Goal: Task Accomplishment & Management: Use online tool/utility

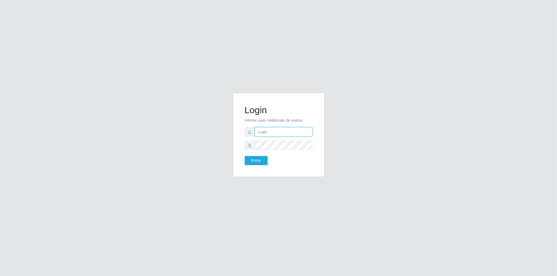
click at [256, 132] on input "text" at bounding box center [284, 131] width 58 height 9
type input "[EMAIL_ADDRESS][DOMAIN_NAME]"
click at [254, 148] on span at bounding box center [250, 145] width 10 height 9
click at [245, 156] on button "Entrar" at bounding box center [256, 160] width 23 height 9
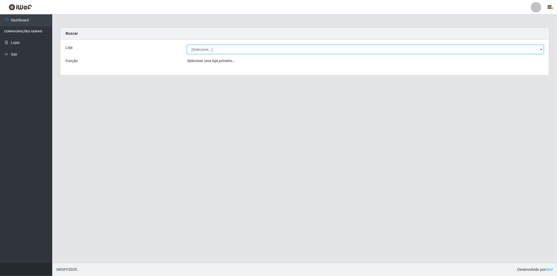
click at [538, 50] on select "[Selecione...] BomQueSó Agreste - Loja 2" at bounding box center [365, 49] width 357 height 9
select select "214"
click at [187, 45] on select "[Selecione...] BomQueSó Agreste - Loja 2" at bounding box center [365, 49] width 357 height 9
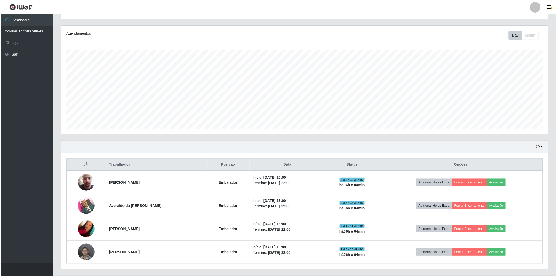
scroll to position [70, 0]
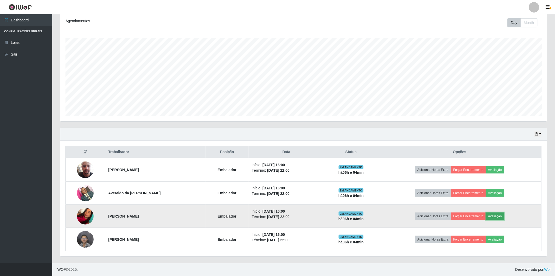
click at [501, 217] on button "Avaliação" at bounding box center [495, 216] width 19 height 7
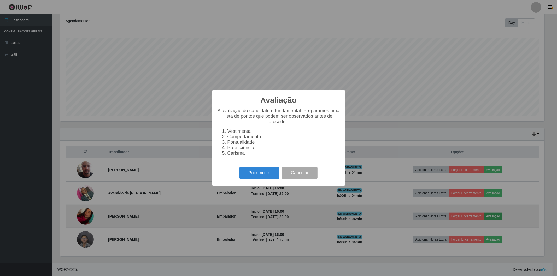
scroll to position [108, 484]
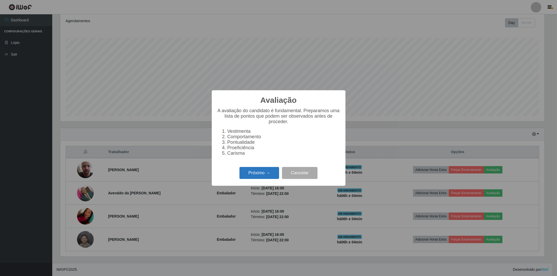
click at [256, 173] on button "Próximo →" at bounding box center [259, 173] width 40 height 12
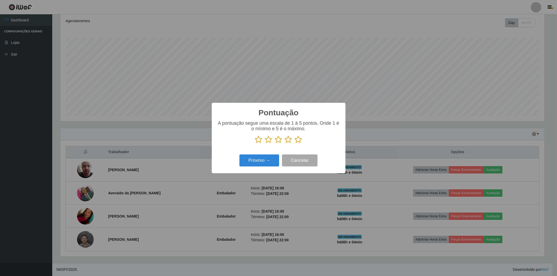
scroll to position [260912, 260536]
click at [297, 139] on icon at bounding box center [298, 140] width 7 height 8
click at [295, 144] on input "radio" at bounding box center [295, 144] width 0 height 0
click at [274, 157] on button "Próximo →" at bounding box center [259, 161] width 40 height 12
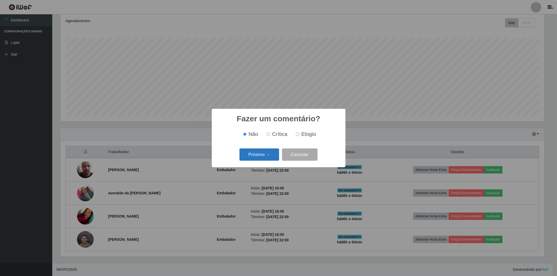
click at [271, 159] on button "Próximo →" at bounding box center [259, 155] width 40 height 12
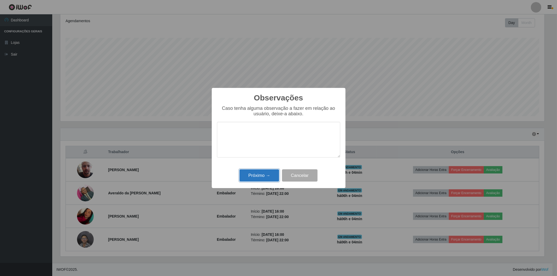
click at [258, 173] on button "Próximo →" at bounding box center [259, 175] width 40 height 12
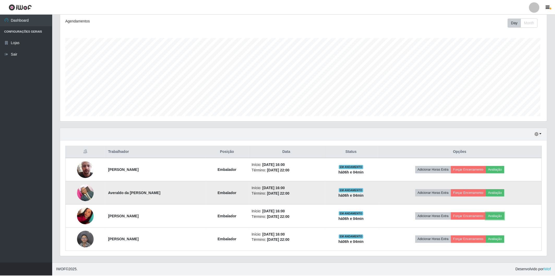
scroll to position [108, 487]
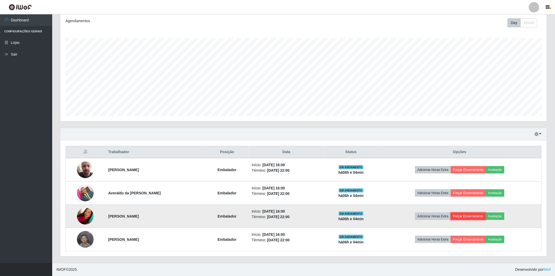
click at [486, 214] on button "Forçar Encerramento" at bounding box center [468, 216] width 35 height 7
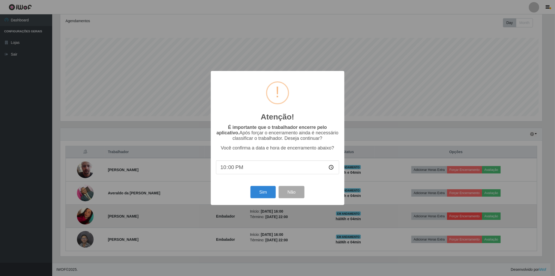
scroll to position [108, 484]
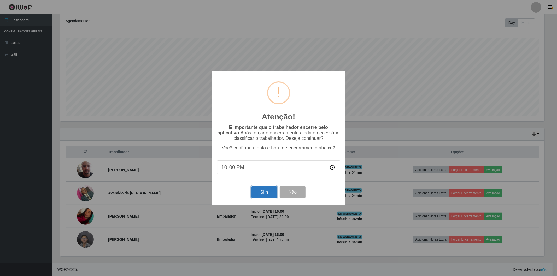
click at [262, 194] on button "Sim" at bounding box center [263, 192] width 25 height 12
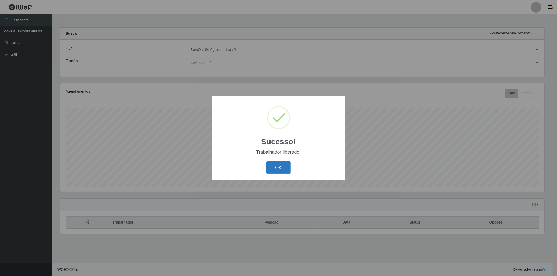
click at [273, 170] on button "OK" at bounding box center [278, 168] width 24 height 12
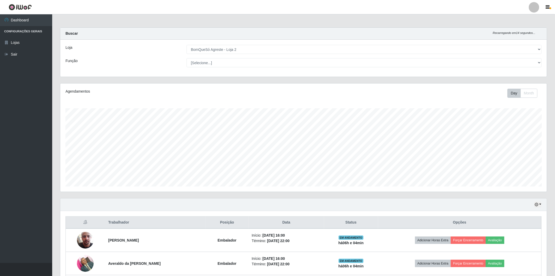
scroll to position [47, 0]
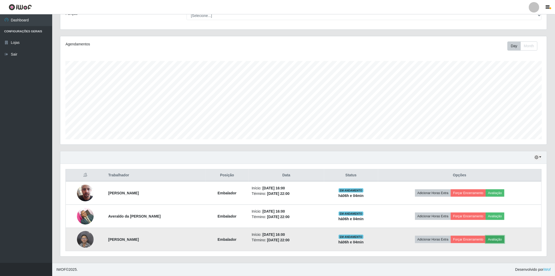
click at [504, 241] on button "Avaliação" at bounding box center [495, 239] width 19 height 7
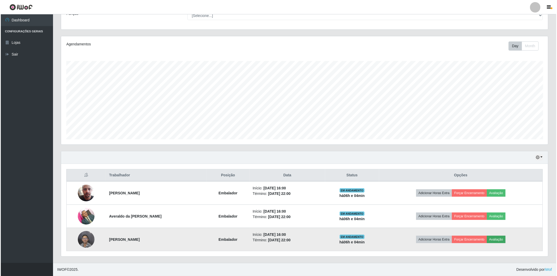
scroll to position [108, 484]
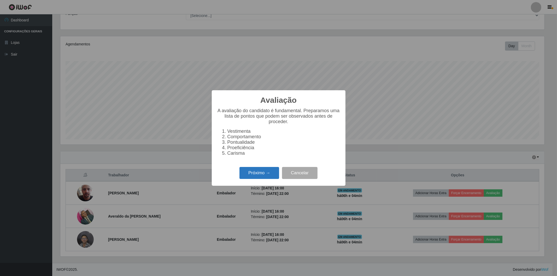
click at [259, 178] on button "Próximo →" at bounding box center [259, 173] width 40 height 12
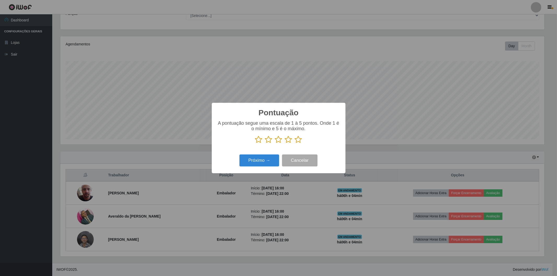
scroll to position [260912, 260536]
click at [298, 139] on icon at bounding box center [298, 140] width 7 height 8
click at [295, 144] on input "radio" at bounding box center [295, 144] width 0 height 0
click at [256, 160] on button "Próximo →" at bounding box center [259, 161] width 40 height 12
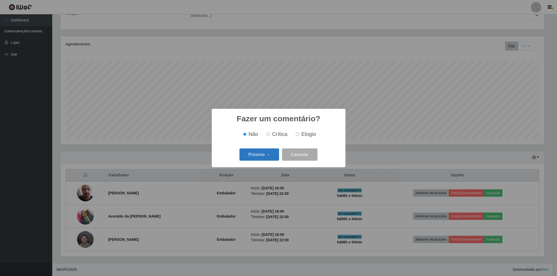
click at [256, 155] on button "Próximo →" at bounding box center [259, 155] width 40 height 12
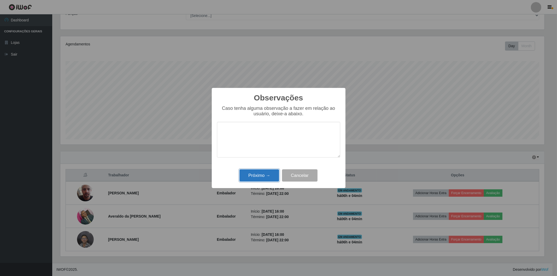
click at [256, 173] on button "Próximo →" at bounding box center [259, 175] width 40 height 12
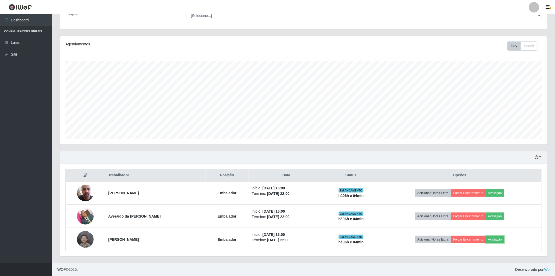
scroll to position [108, 487]
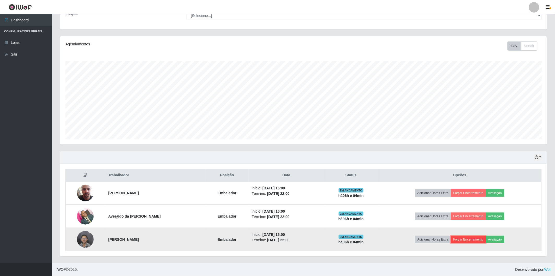
click at [473, 239] on button "Forçar Encerramento" at bounding box center [468, 239] width 35 height 7
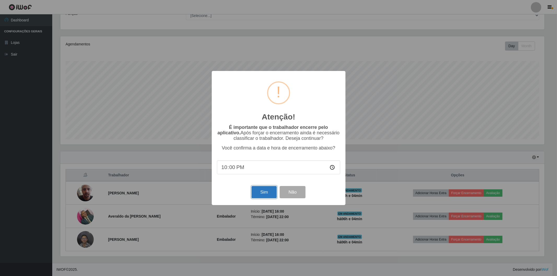
click at [260, 196] on button "Sim" at bounding box center [263, 192] width 25 height 12
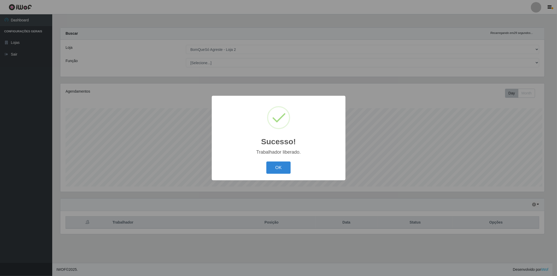
scroll to position [0, 0]
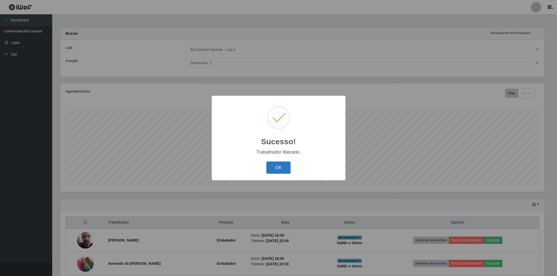
click at [280, 168] on button "OK" at bounding box center [278, 168] width 24 height 12
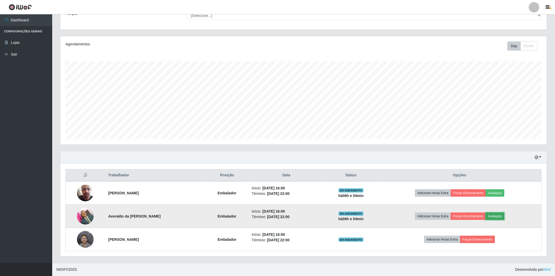
click at [505, 216] on button "Avaliação" at bounding box center [495, 216] width 19 height 7
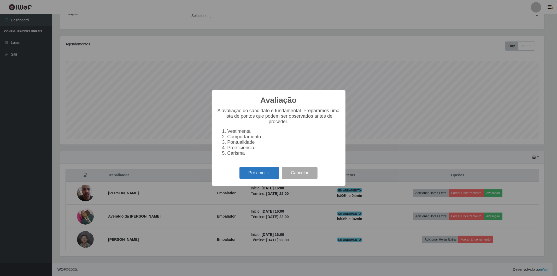
click at [256, 175] on button "Próximo →" at bounding box center [259, 173] width 40 height 12
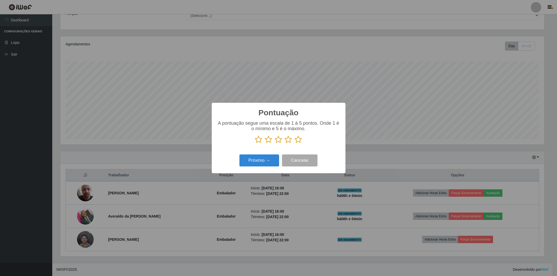
click at [298, 141] on icon at bounding box center [298, 140] width 7 height 8
click at [295, 144] on input "radio" at bounding box center [295, 144] width 0 height 0
click at [252, 162] on button "Próximo →" at bounding box center [259, 161] width 40 height 12
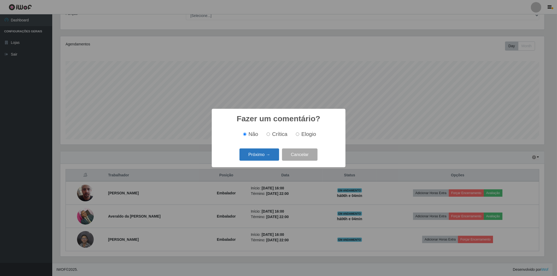
click at [258, 150] on button "Próximo →" at bounding box center [259, 155] width 40 height 12
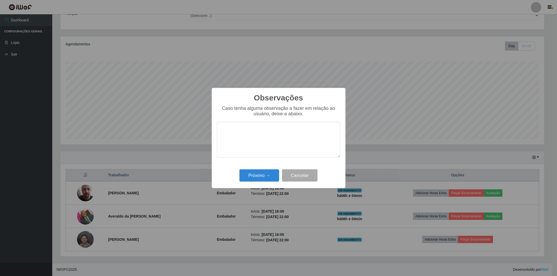
click at [247, 184] on div "Observações × Caso tenha alguma observação a fazer em relação ao usuário, deixe…" at bounding box center [279, 138] width 134 height 100
click at [250, 178] on button "Próximo →" at bounding box center [259, 175] width 40 height 12
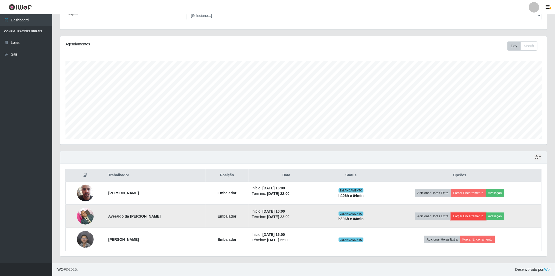
click at [466, 214] on button "Forçar Encerramento" at bounding box center [468, 216] width 35 height 7
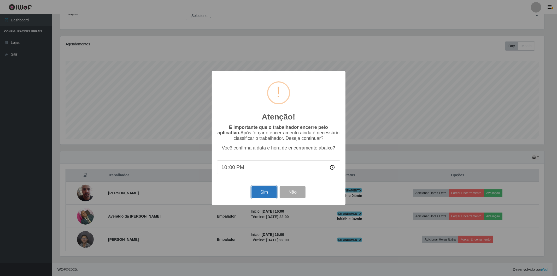
click at [262, 189] on button "Sim" at bounding box center [263, 192] width 25 height 12
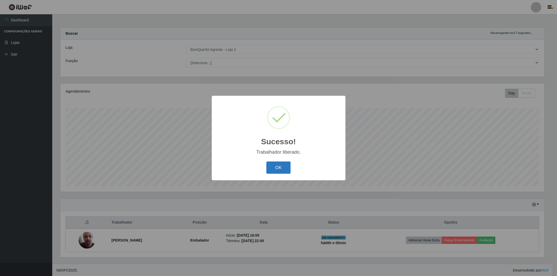
click at [279, 168] on button "OK" at bounding box center [278, 168] width 24 height 12
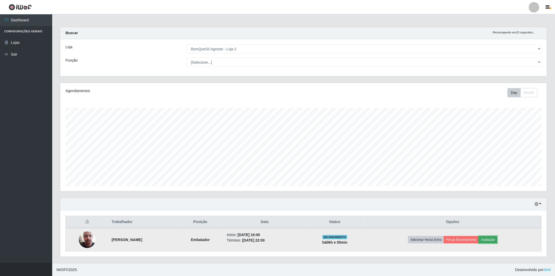
click at [492, 240] on button "Avaliação" at bounding box center [488, 239] width 19 height 7
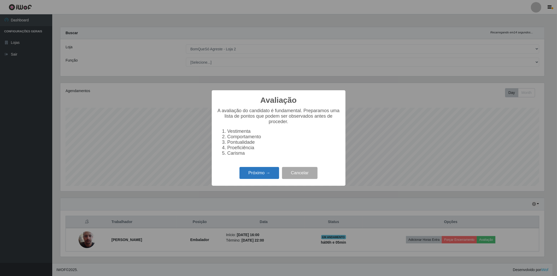
click at [269, 176] on button "Próximo →" at bounding box center [259, 173] width 40 height 12
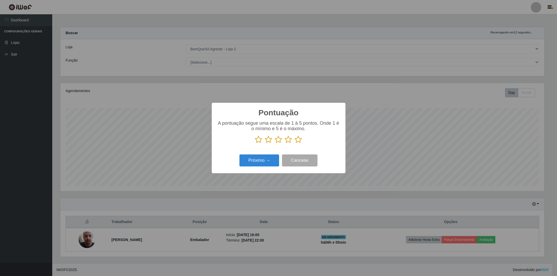
click at [296, 140] on icon at bounding box center [298, 140] width 7 height 8
click at [295, 144] on input "radio" at bounding box center [295, 144] width 0 height 0
click at [265, 158] on button "Próximo →" at bounding box center [259, 161] width 40 height 12
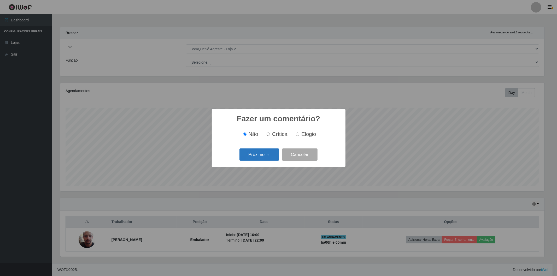
click at [264, 161] on button "Próximo →" at bounding box center [259, 155] width 40 height 12
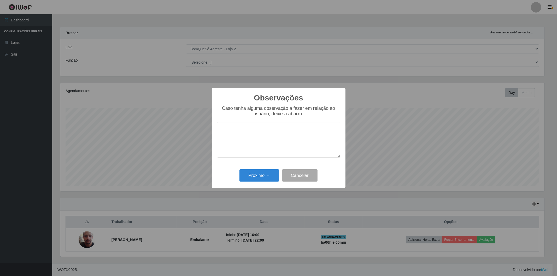
click at [259, 186] on div "Observações × Caso tenha alguma observação a fazer em relação ao usuário, deixe…" at bounding box center [279, 138] width 134 height 100
click at [260, 175] on button "Próximo →" at bounding box center [259, 175] width 40 height 12
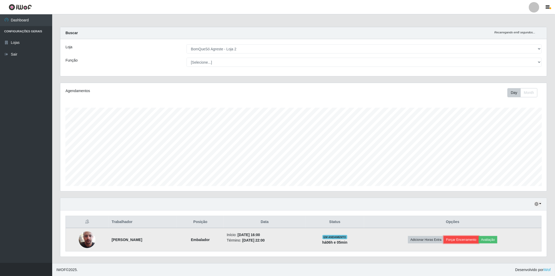
click at [458, 237] on button "Forçar Encerramento" at bounding box center [461, 239] width 35 height 7
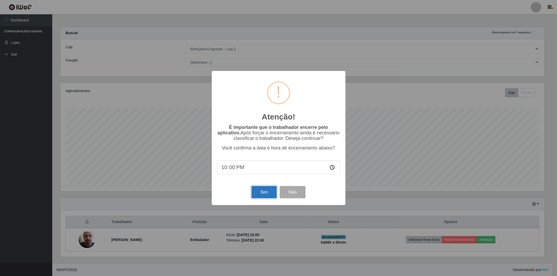
click at [265, 192] on button "Sim" at bounding box center [263, 192] width 25 height 12
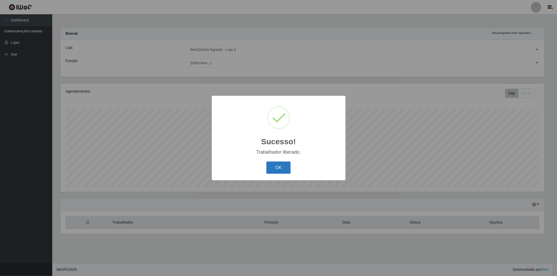
click at [278, 169] on button "OK" at bounding box center [278, 168] width 24 height 12
